Goal: Find contact information: Find contact information

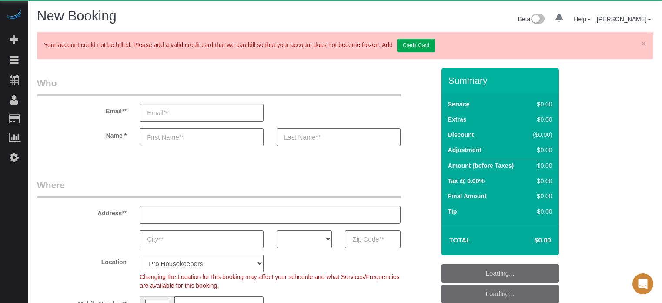
select select "number:9"
select select "4"
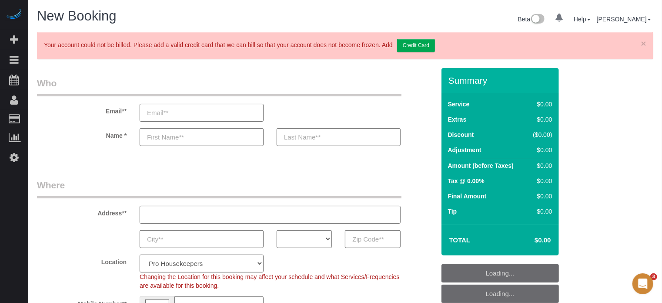
select select "object:1221"
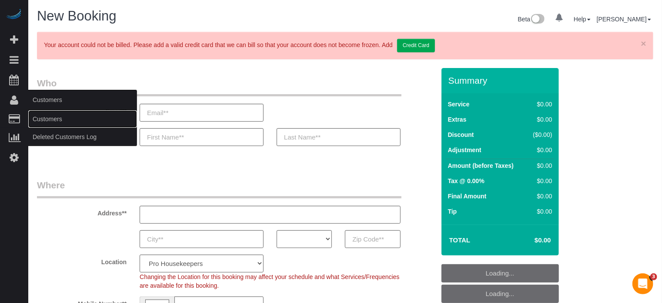
click at [45, 120] on link "Customers" at bounding box center [82, 118] width 109 height 17
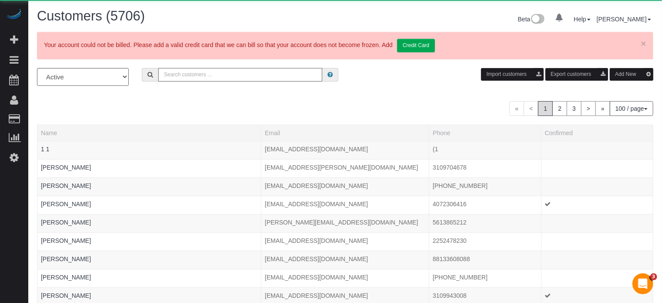
click at [195, 76] on input "text" at bounding box center [240, 74] width 164 height 13
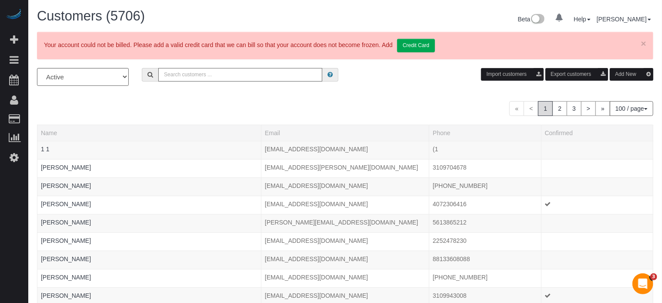
paste input "[PERSON_NAME]"
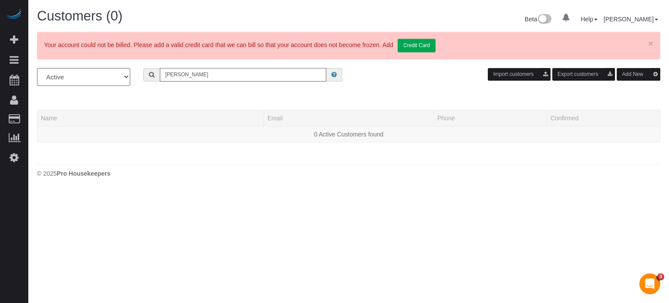
drag, startPoint x: 205, startPoint y: 75, endPoint x: 177, endPoint y: 73, distance: 27.5
click at [178, 73] on input "[PERSON_NAME]" at bounding box center [243, 74] width 166 height 13
type input "P"
click at [213, 91] on div "All Active Archived Import customers Export customers Add New" at bounding box center [348, 80] width 636 height 24
click at [214, 75] on input "text" at bounding box center [243, 74] width 166 height 13
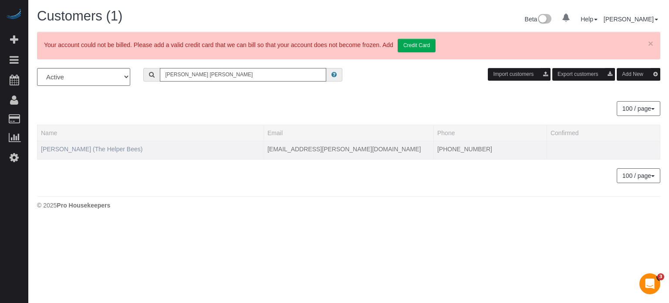
type input "[PERSON_NAME] [PERSON_NAME]"
click at [118, 146] on link "[PERSON_NAME] (The Helper Bees)" at bounding box center [91, 148] width 101 height 7
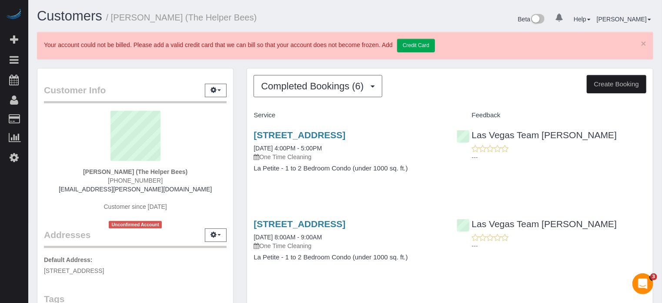
drag, startPoint x: 140, startPoint y: 178, endPoint x: 109, endPoint y: 179, distance: 30.9
click at [109, 179] on div "[PERSON_NAME] (The Helper Bees) [PHONE_NUMBER] [EMAIL_ADDRESS][PERSON_NAME][DOM…" at bounding box center [135, 170] width 183 height 118
copy span "[PHONE_NUMBER]"
click at [50, 194] on div "[PERSON_NAME] (The Helper Bees) [PHONE_NUMBER] [EMAIL_ADDRESS][PERSON_NAME][DOM…" at bounding box center [135, 170] width 183 height 118
click at [145, 178] on span "[PHONE_NUMBER]" at bounding box center [135, 180] width 55 height 7
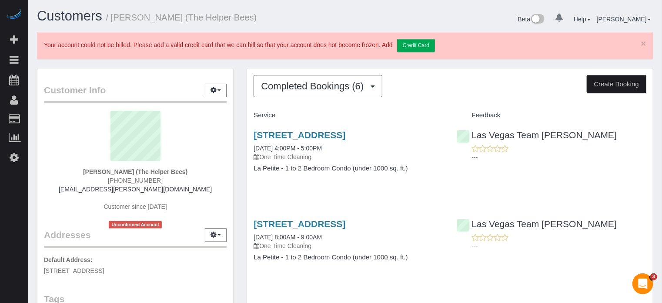
click at [145, 178] on span "[PHONE_NUMBER]" at bounding box center [135, 180] width 55 height 7
copy div "[PHONE_NUMBER]"
click at [51, 151] on sui-profile-pic at bounding box center [135, 139] width 170 height 57
click at [45, 199] on div "[PERSON_NAME] (The Helper Bees) [PHONE_NUMBER] [EMAIL_ADDRESS][PERSON_NAME][DOM…" at bounding box center [135, 170] width 183 height 118
